Goal: Navigation & Orientation: Understand site structure

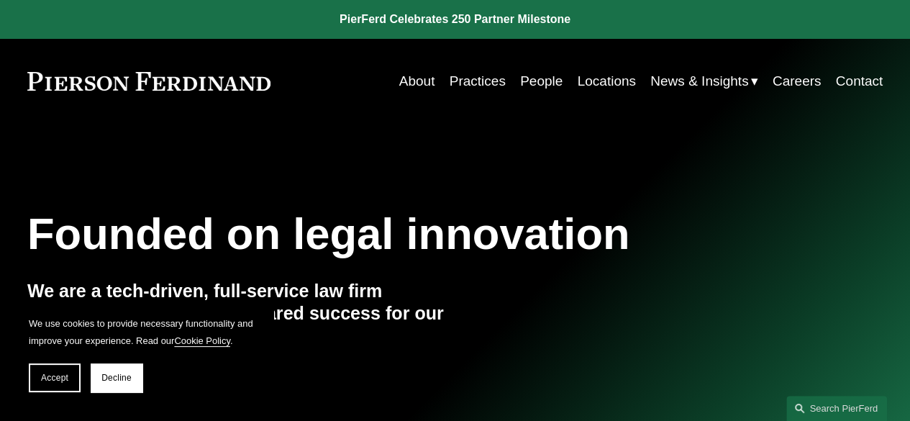
click at [858, 78] on link "Contact" at bounding box center [859, 81] width 47 height 27
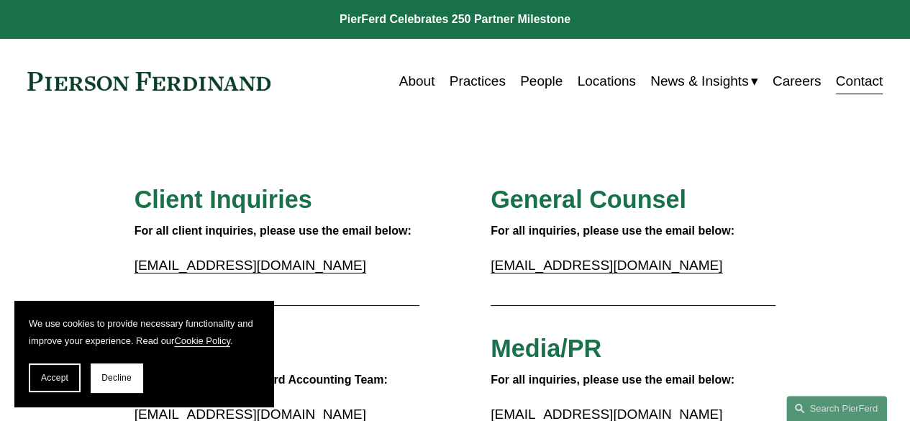
click at [553, 74] on link "People" at bounding box center [541, 81] width 42 height 27
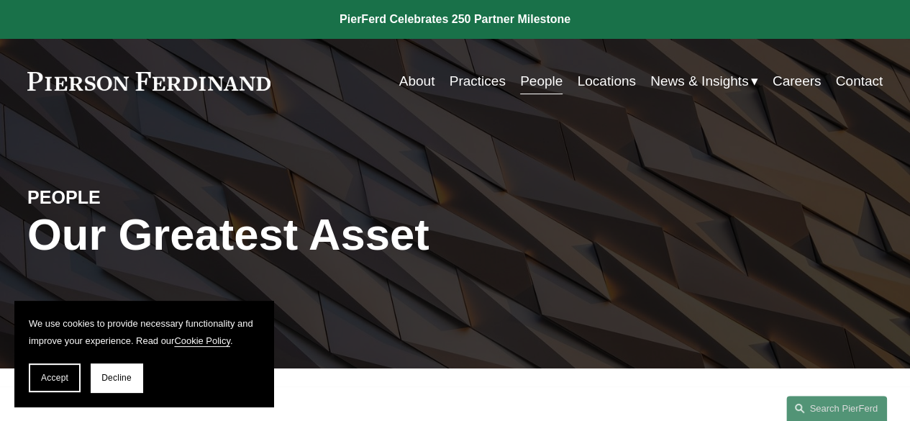
click at [794, 81] on link "Careers" at bounding box center [797, 81] width 49 height 27
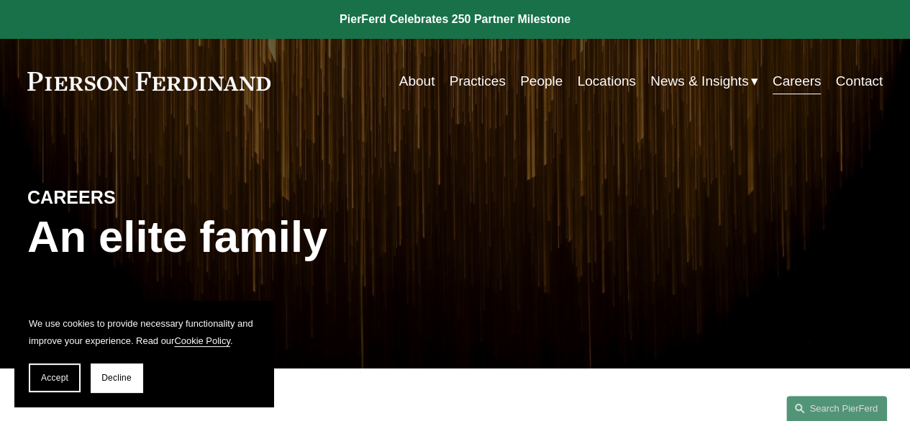
click at [173, 86] on link at bounding box center [148, 81] width 243 height 19
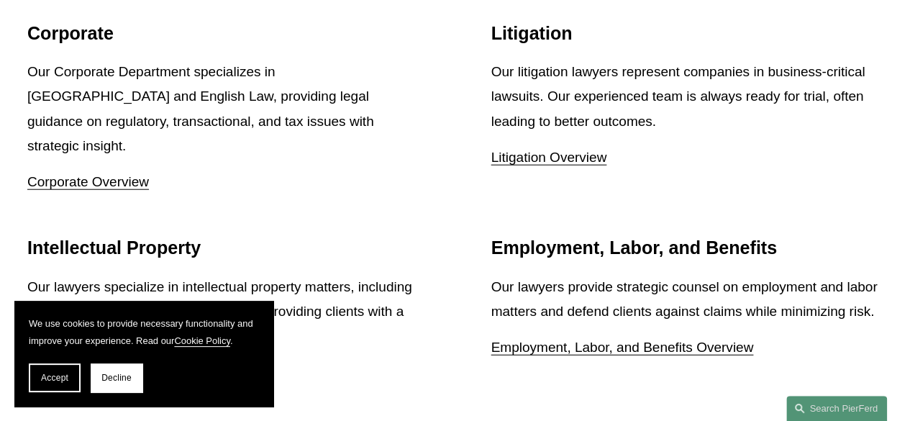
scroll to position [1713, 0]
